Goal: Task Accomplishment & Management: Manage account settings

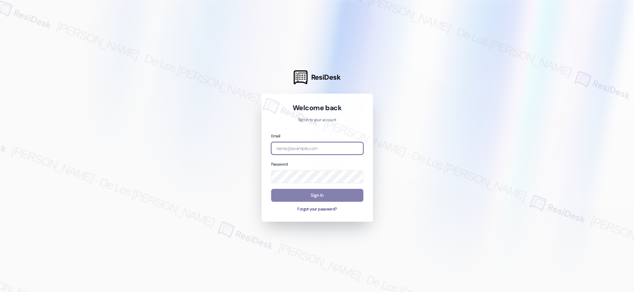
click at [307, 153] on input "email" at bounding box center [317, 148] width 92 height 13
drag, startPoint x: 552, startPoint y: 81, endPoint x: 545, endPoint y: 85, distance: 7.9
click at [551, 81] on div at bounding box center [317, 146] width 634 height 292
drag, startPoint x: 337, startPoint y: 156, endPoint x: 336, endPoint y: 150, distance: 6.2
click at [336, 151] on div "Email ever Password Sign In Forgot your password?" at bounding box center [317, 172] width 92 height 80
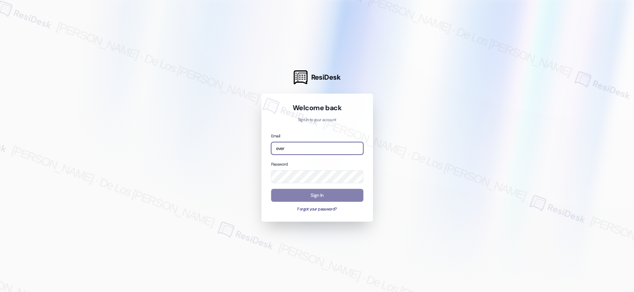
click at [334, 148] on input "ever" at bounding box center [317, 148] width 92 height 13
paste input "[EMAIL_ADDRESS][DOMAIN_NAME]"
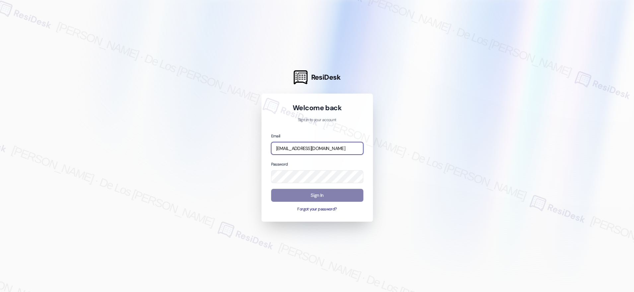
type input "[EMAIL_ADDRESS][DOMAIN_NAME]"
click at [425, 126] on div at bounding box center [317, 146] width 634 height 292
